Goal: Information Seeking & Learning: Find specific fact

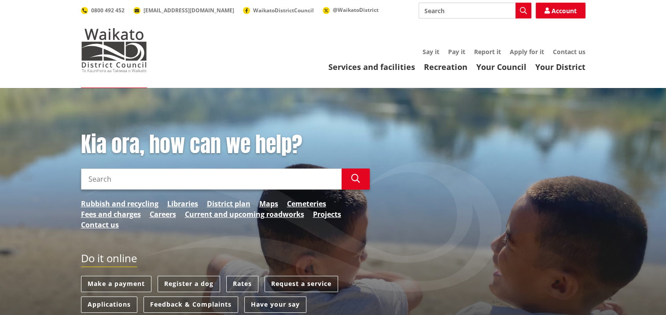
click at [436, 12] on input "Search" at bounding box center [475, 11] width 113 height 16
type input "solicitor"
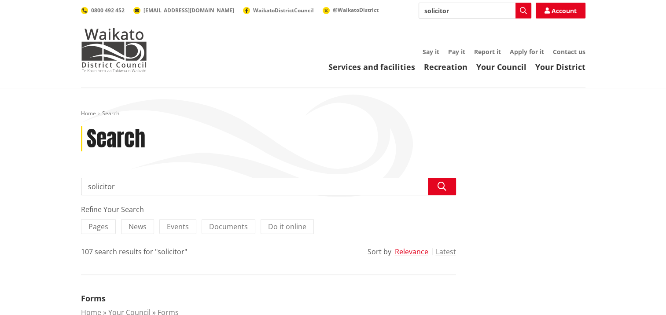
click at [465, 9] on input "solicitor" at bounding box center [475, 11] width 113 height 16
drag, startPoint x: 469, startPoint y: 9, endPoint x: 421, endPoint y: 15, distance: 48.4
click at [421, 15] on input "solicitor" at bounding box center [475, 11] width 113 height 16
type input "settlement"
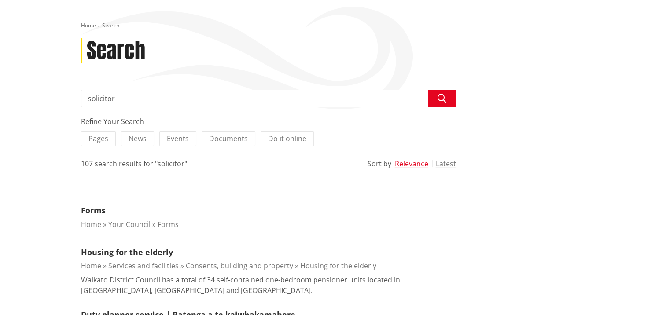
scroll to position [77, 0]
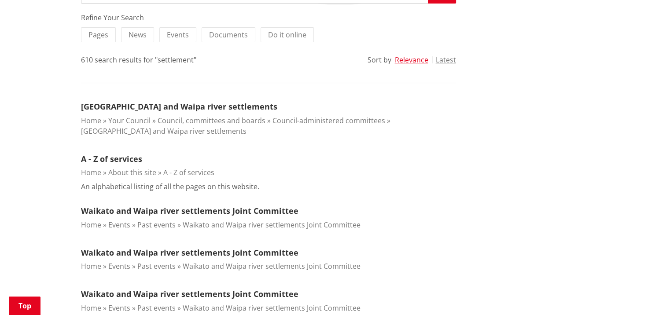
scroll to position [220, 0]
